Goal: Information Seeking & Learning: Ask a question

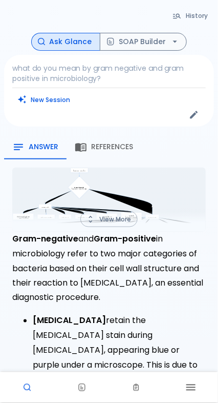
click at [153, 79] on p "what do you mean by gram negative and gram positive in microbiology?" at bounding box center [109, 73] width 194 height 21
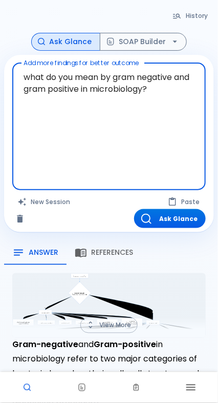
drag, startPoint x: 191, startPoint y: 134, endPoint x: -80, endPoint y: 44, distance: 285.7
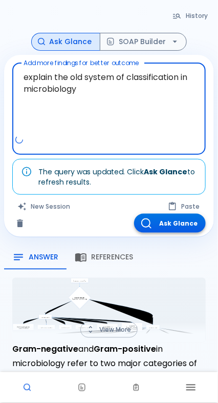
type textarea "explain the old system of classification in microbiology"
click at [183, 230] on button "Ask Glance" at bounding box center [170, 223] width 72 height 19
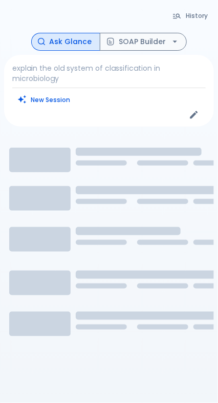
click at [59, 13] on div "History Ask Glance SOAP Builder explain the old system of classification in mic…" at bounding box center [109, 224] width 218 height 448
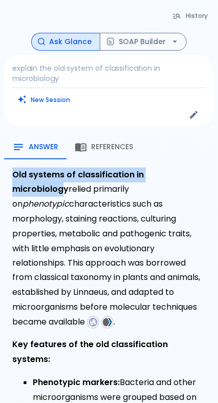
drag, startPoint x: 191, startPoint y: 170, endPoint x: 194, endPoint y: 134, distance: 36.1
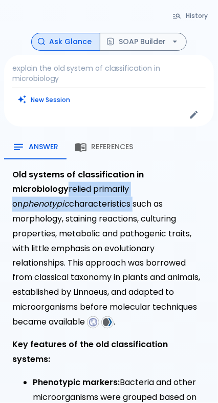
drag, startPoint x: 194, startPoint y: 134, endPoint x: 210, endPoint y: 163, distance: 33.0
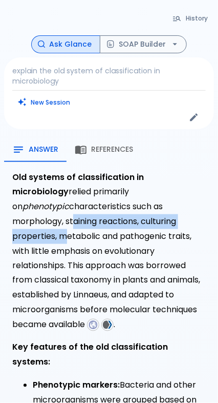
click at [111, 186] on p "Old systems of classification in microbiology relied primarily on phenotypic ch…" at bounding box center [109, 251] width 194 height 163
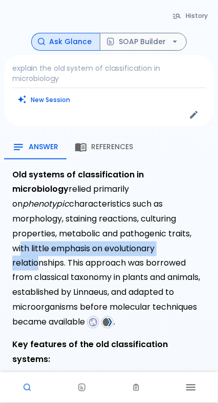
drag, startPoint x: 111, startPoint y: 184, endPoint x: 94, endPoint y: 210, distance: 31.9
click at [94, 212] on p "Old systems of classification in microbiology relied primarily on phenotypic ch…" at bounding box center [109, 249] width 194 height 163
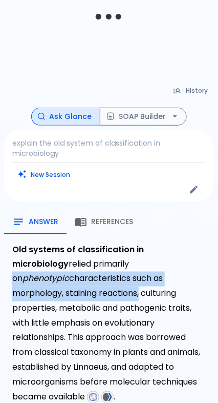
drag, startPoint x: 76, startPoint y: 195, endPoint x: 154, endPoint y: 284, distance: 118.5
click at [158, 278] on p "Old systems of classification in microbiology relied primarily on phenotypic ch…" at bounding box center [109, 324] width 194 height 163
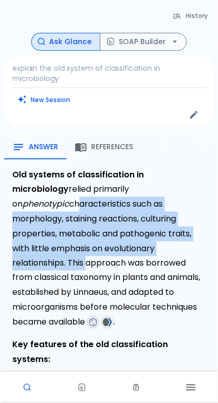
drag, startPoint x: 138, startPoint y: 249, endPoint x: 142, endPoint y: 182, distance: 67.3
click at [142, 182] on p "Old systems of classification in microbiology relied primarily on phenotypic ch…" at bounding box center [109, 249] width 194 height 163
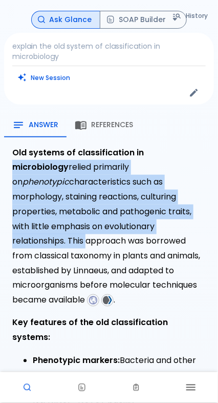
scroll to position [78, 0]
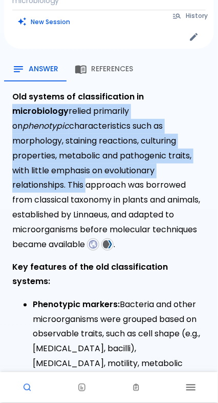
click at [189, 159] on p "Old systems of classification in microbiology relied primarily on phenotypic ch…" at bounding box center [109, 171] width 194 height 163
drag, startPoint x: 179, startPoint y: 173, endPoint x: 185, endPoint y: 171, distance: 6.7
click at [179, 172] on p "Old systems of classification in microbiology relied primarily on phenotypic ch…" at bounding box center [109, 171] width 194 height 163
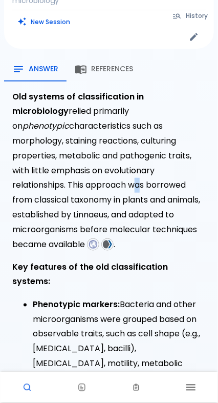
click at [186, 171] on p "Old systems of classification in microbiology relied primarily on phenotypic ch…" at bounding box center [109, 171] width 194 height 163
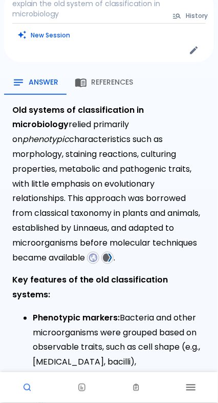
scroll to position [0, 0]
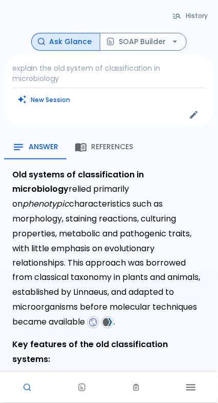
click at [100, 76] on p "explain the old system of classification in microbiology" at bounding box center [109, 73] width 194 height 21
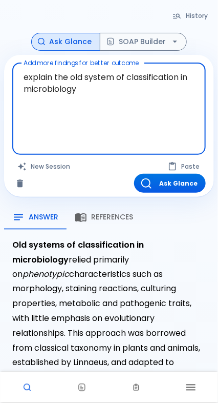
drag, startPoint x: 169, startPoint y: 116, endPoint x: -35, endPoint y: 73, distance: 208.5
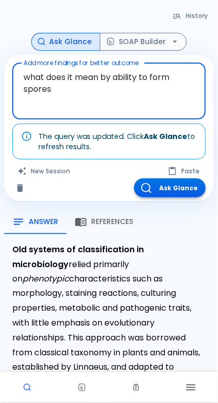
type textarea "what does it mean by ability to form spores"
click at [193, 183] on button "Ask Glance" at bounding box center [170, 187] width 72 height 19
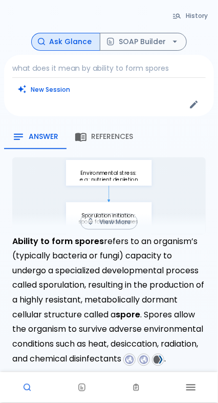
click at [141, 66] on p "what does it mean by ability to form spores" at bounding box center [109, 68] width 194 height 10
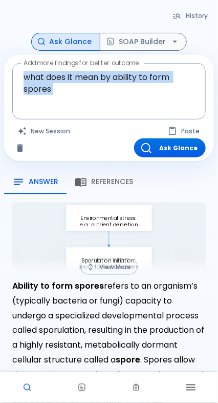
drag, startPoint x: 151, startPoint y: 102, endPoint x: 6, endPoint y: 70, distance: 148.5
click at [6, 70] on div "Add more findings for better outcome what does it mean by ability to form spore…" at bounding box center [109, 108] width 210 height 107
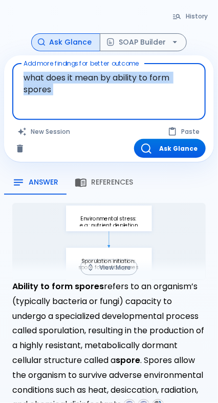
drag, startPoint x: 6, startPoint y: 70, endPoint x: 108, endPoint y: 92, distance: 103.8
click at [108, 92] on textarea "what does it mean by ability to form spores" at bounding box center [108, 84] width 179 height 32
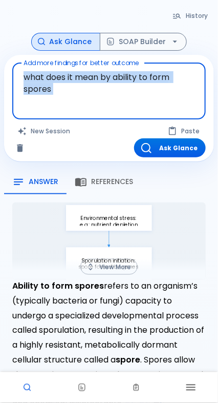
click at [67, 87] on textarea "what does it mean by ability to form spores" at bounding box center [108, 83] width 179 height 32
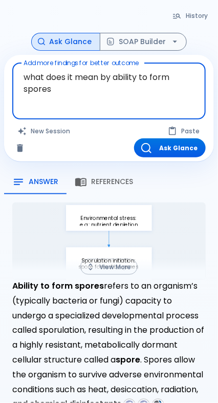
drag, startPoint x: 67, startPoint y: 87, endPoint x: 9, endPoint y: 56, distance: 65.2
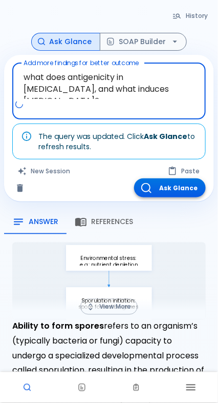
type textarea "what does antigenicity in [MEDICAL_DATA], and what induces [MEDICAL_DATA]?"
click at [183, 192] on button "Ask Glance" at bounding box center [170, 187] width 72 height 19
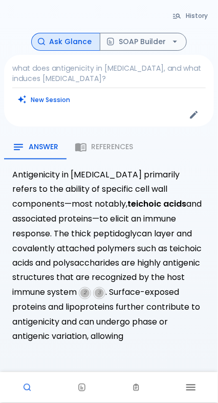
drag, startPoint x: 218, startPoint y: 171, endPoint x: 220, endPoint y: 177, distance: 6.5
click at [218, 177] on html "↧ pull to refresh ↧ Free Clinical Tools Ask Glance SOAP Builder Patient Engagem…" at bounding box center [109, 224] width 218 height 448
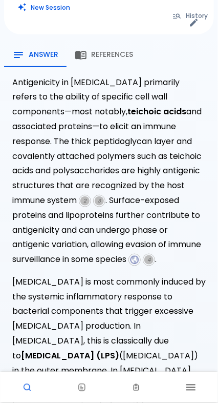
scroll to position [94, 0]
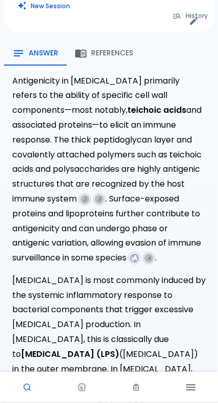
drag, startPoint x: 214, startPoint y: 221, endPoint x: 185, endPoint y: 225, distance: 29.1
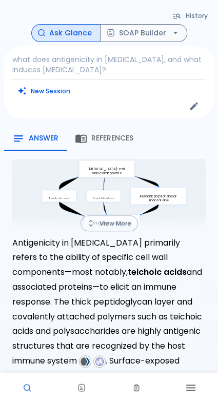
scroll to position [0, 0]
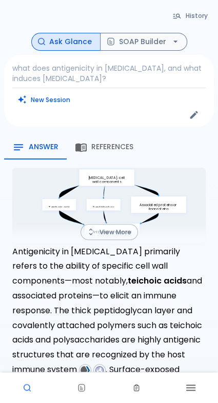
click at [190, 110] on icon "Edit" at bounding box center [194, 115] width 10 height 10
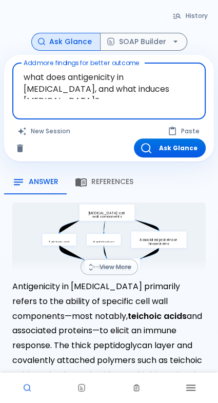
drag, startPoint x: 190, startPoint y: 88, endPoint x: 2, endPoint y: 74, distance: 188.8
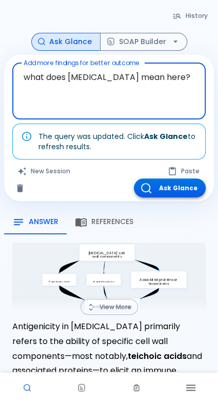
type textarea "what does [MEDICAL_DATA] mean here?"
click at [155, 191] on button "Ask Glance" at bounding box center [170, 187] width 72 height 19
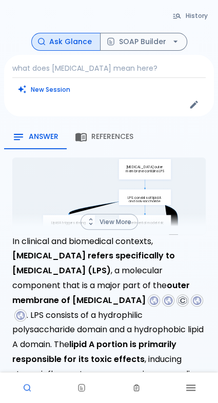
click at [103, 71] on p "what does [MEDICAL_DATA] mean here?" at bounding box center [108, 68] width 193 height 10
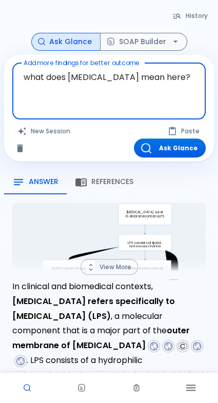
drag, startPoint x: 170, startPoint y: 73, endPoint x: -82, endPoint y: 90, distance: 252.3
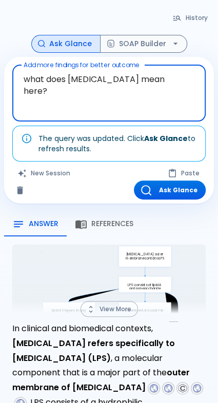
drag, startPoint x: 48, startPoint y: 89, endPoint x: 21, endPoint y: 91, distance: 27.3
click at [21, 91] on textarea "what does [MEDICAL_DATA] mean here?" at bounding box center [108, 85] width 179 height 32
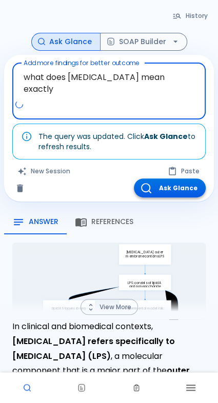
type textarea "what does [MEDICAL_DATA] mean exactly"
click at [183, 188] on button "Ask Glance" at bounding box center [170, 187] width 72 height 19
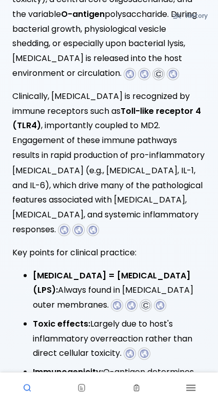
scroll to position [422, 0]
